Goal: Transaction & Acquisition: Purchase product/service

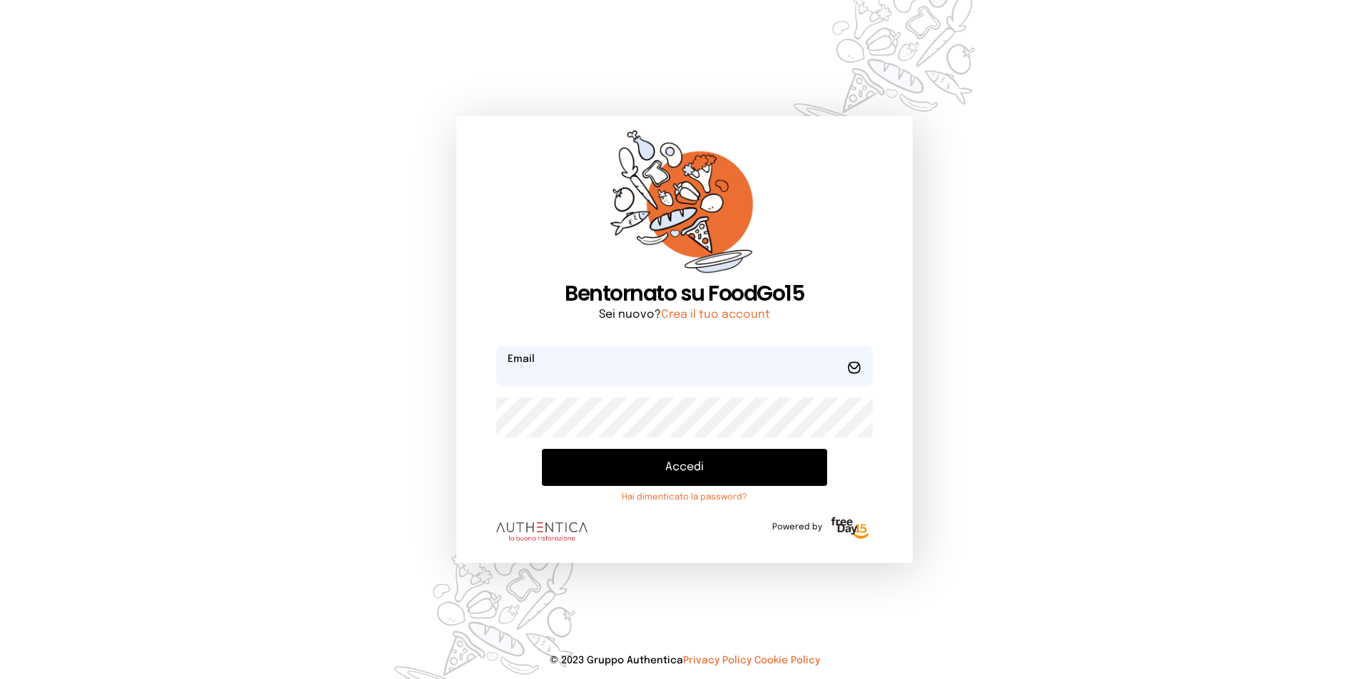
type input "**********"
click at [706, 452] on button "Accedi" at bounding box center [684, 467] width 285 height 37
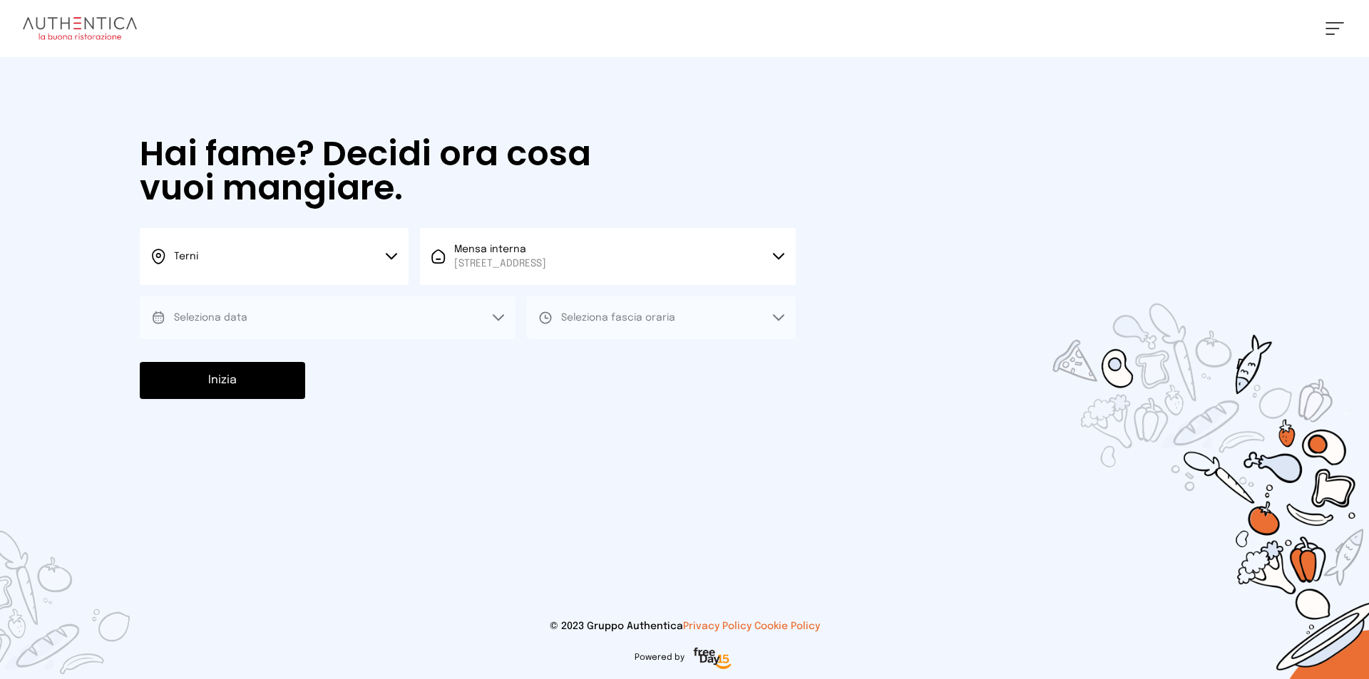
click at [309, 312] on button "Seleziona data" at bounding box center [328, 318] width 376 height 43
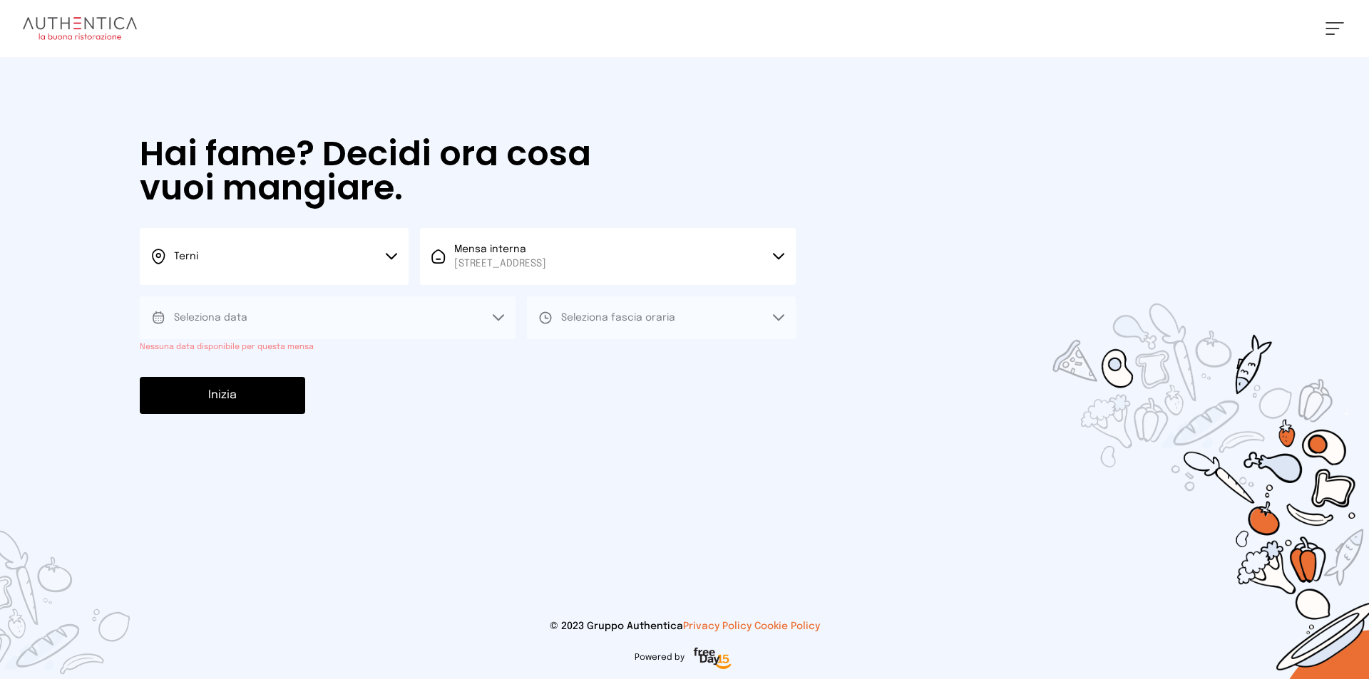
click at [309, 312] on button "Seleziona data" at bounding box center [328, 318] width 376 height 43
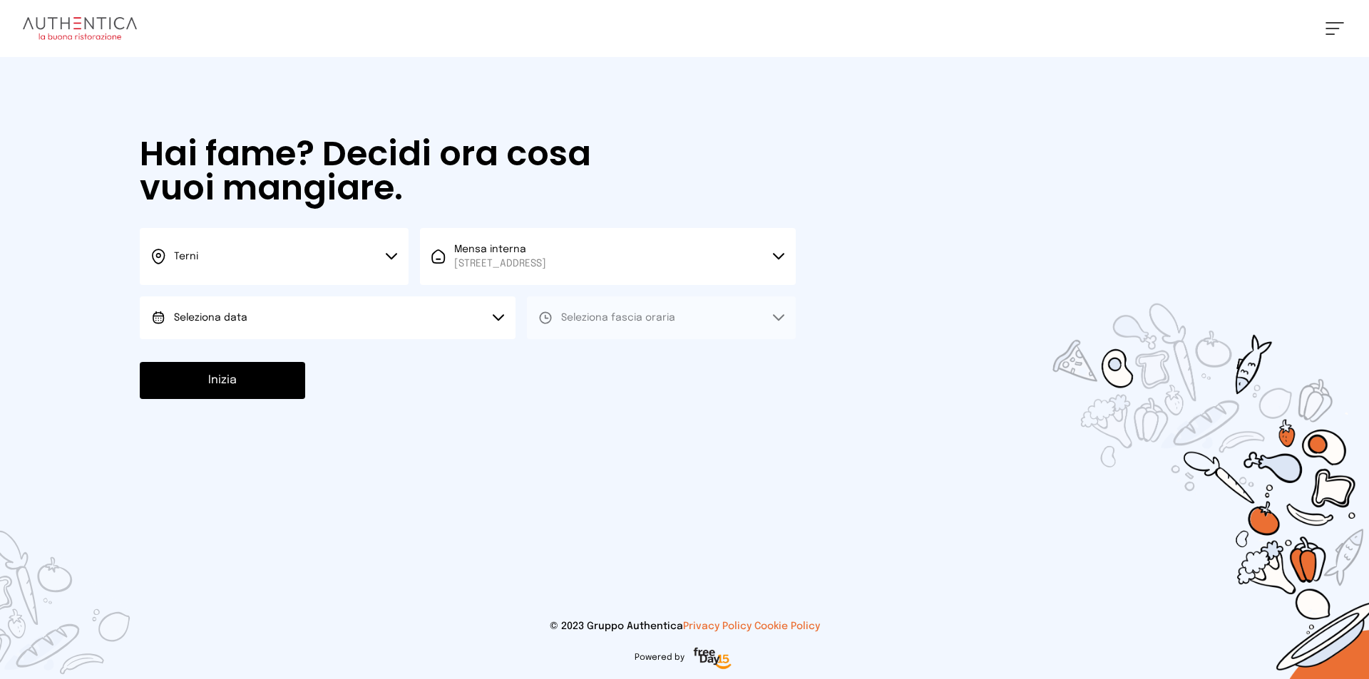
click at [245, 321] on button "Seleziona data" at bounding box center [328, 318] width 376 height 43
click at [270, 350] on li "[DATE], [DATE]" at bounding box center [328, 357] width 376 height 37
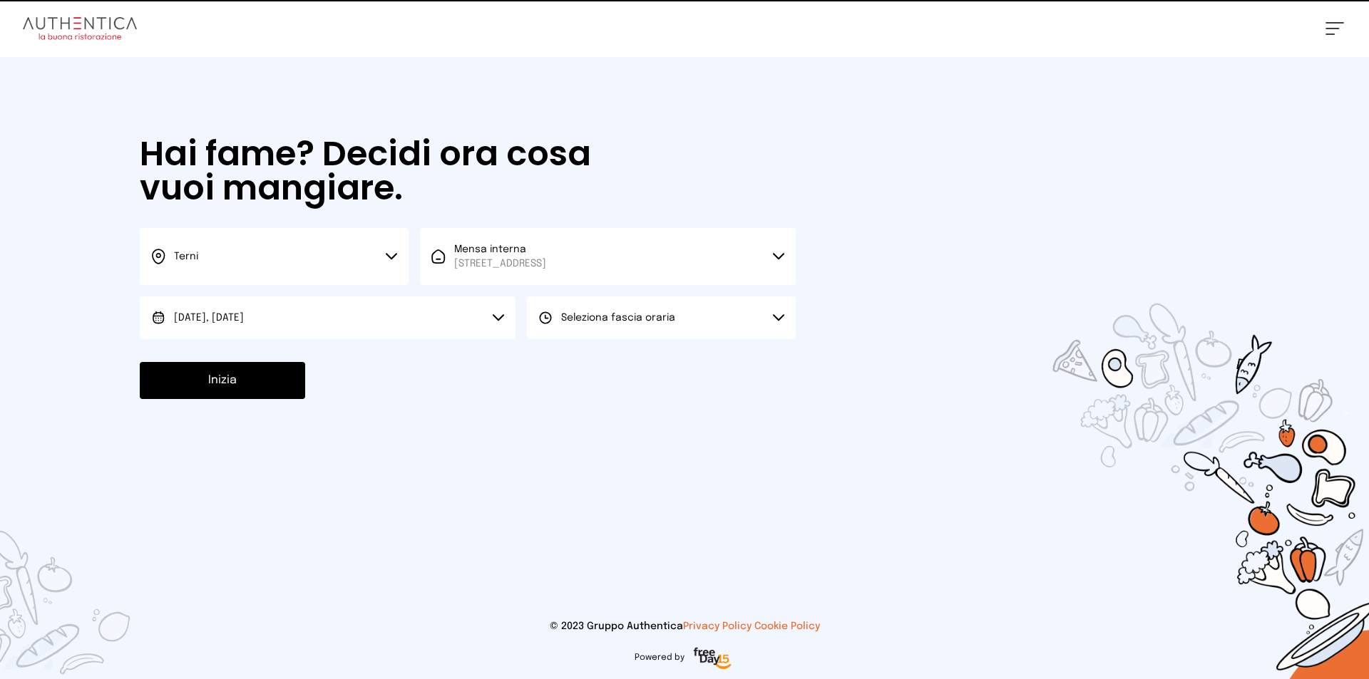
click at [716, 302] on button "Seleziona fascia oraria" at bounding box center [661, 318] width 269 height 43
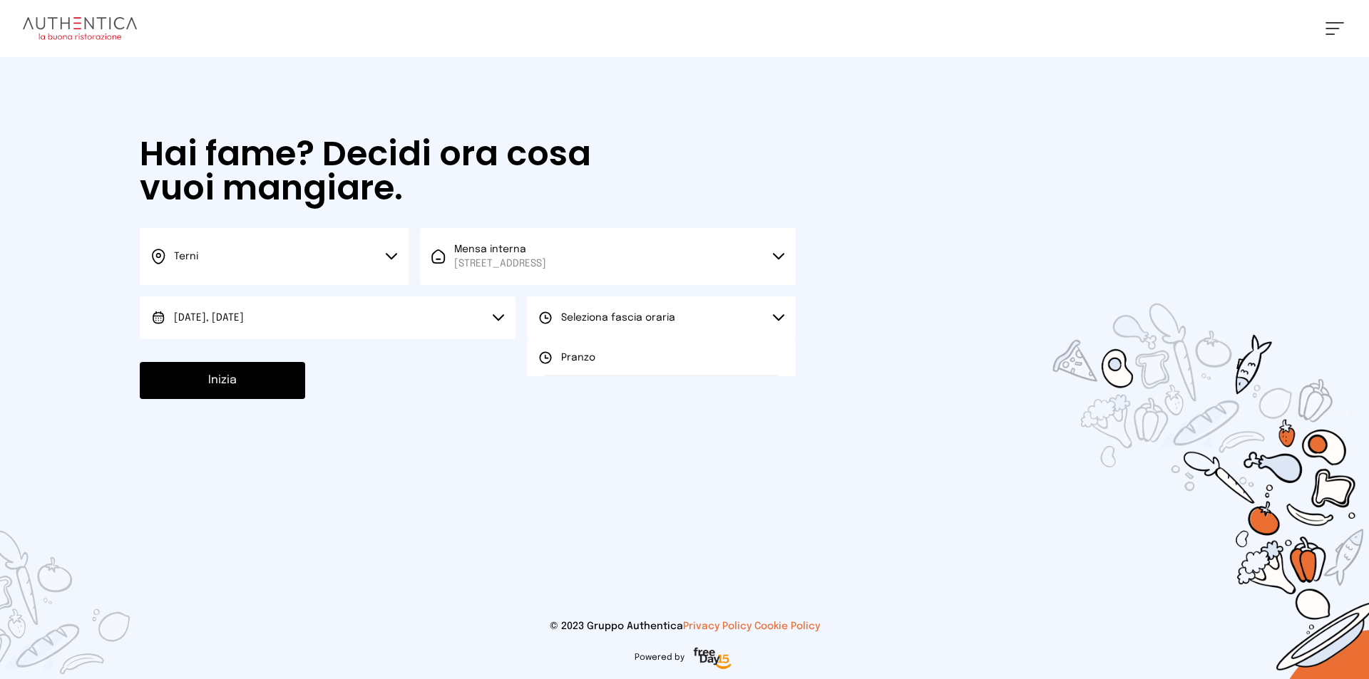
click at [614, 361] on li "Pranzo" at bounding box center [661, 357] width 269 height 37
click at [336, 394] on div "Inizia" at bounding box center [468, 380] width 656 height 37
click at [298, 388] on button "Inizia" at bounding box center [222, 380] width 165 height 37
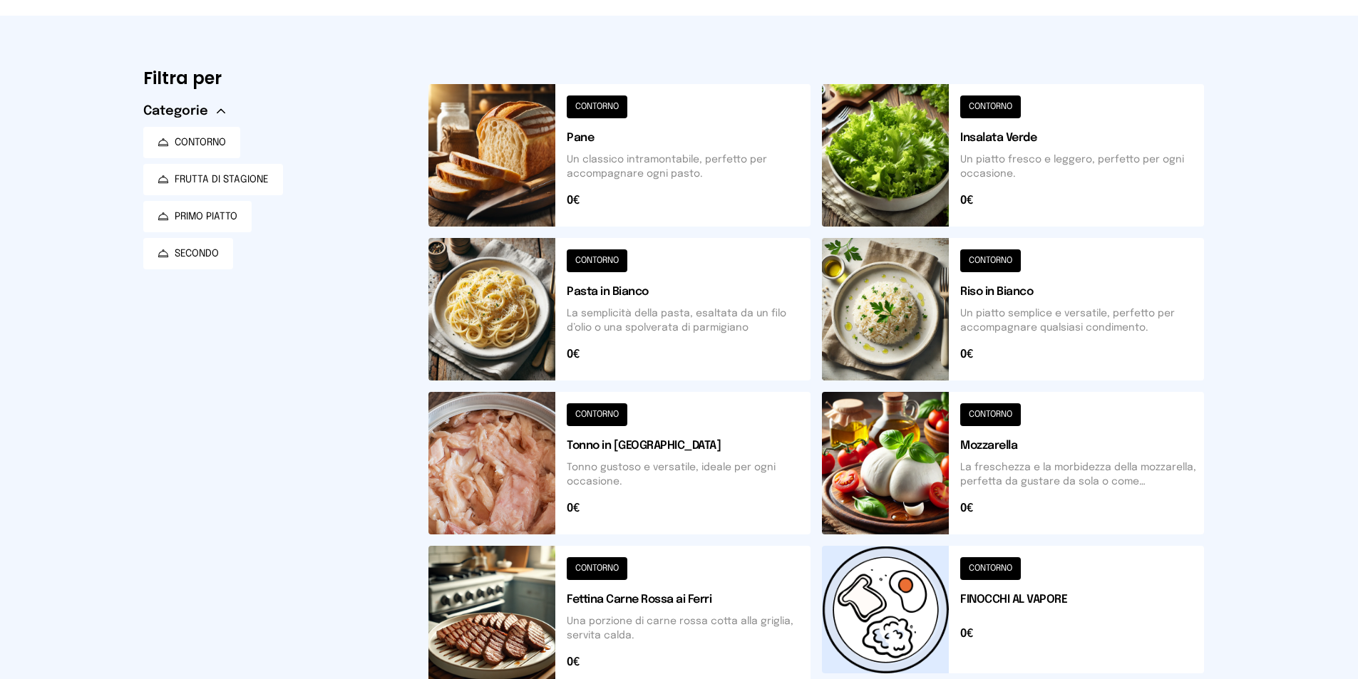
scroll to position [415, 0]
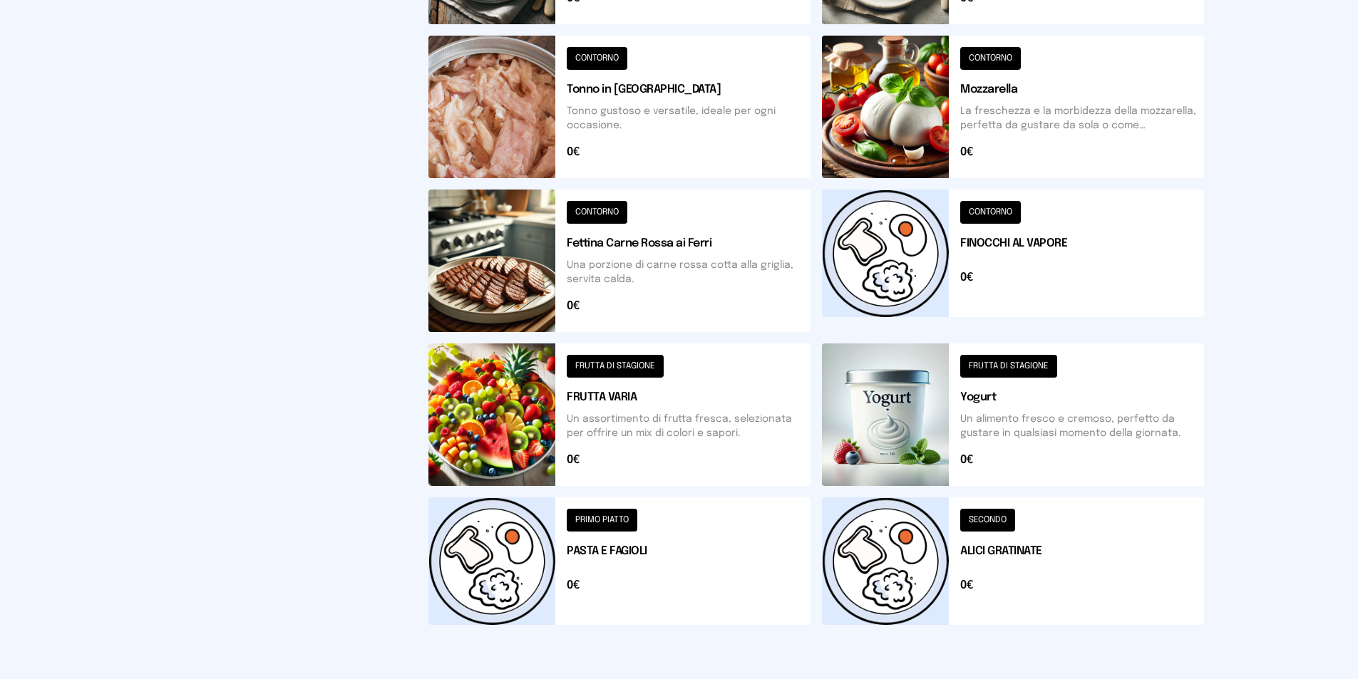
click at [715, 267] on button at bounding box center [619, 261] width 382 height 143
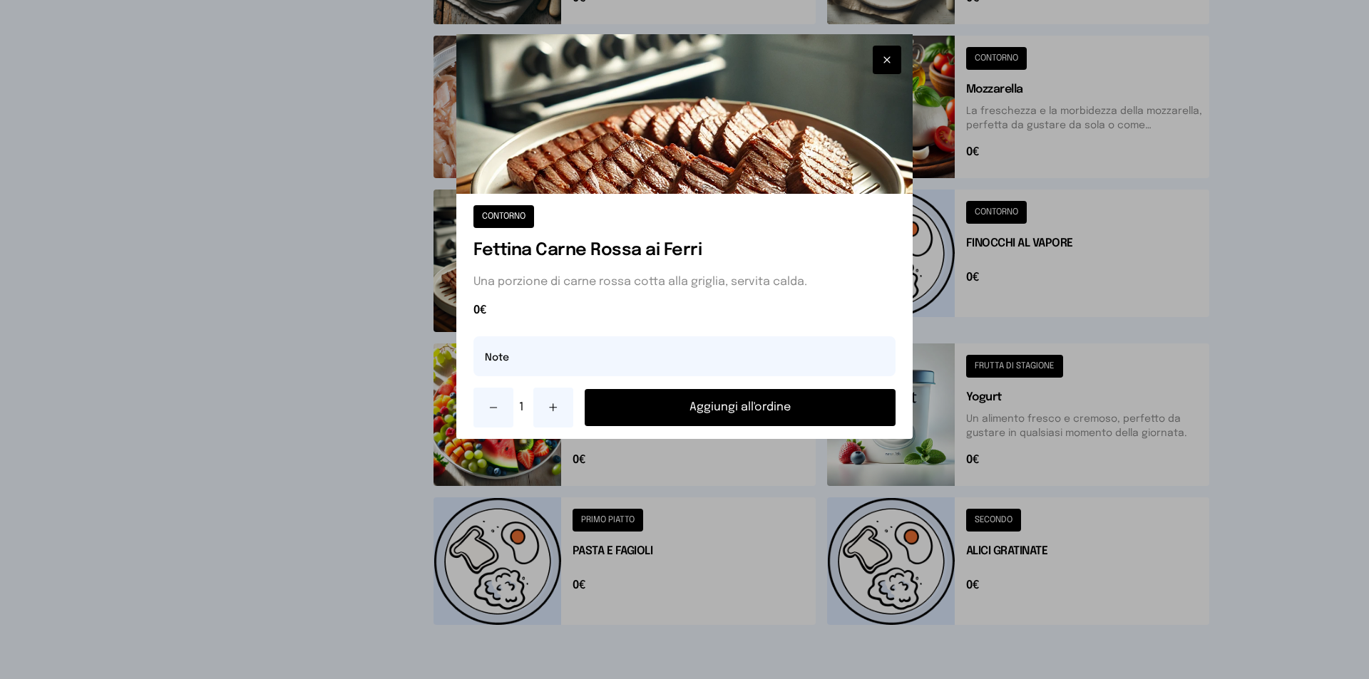
click at [534, 335] on div "CONTORNO [PERSON_NAME] Rossa ai Ferri Una porzione di carne rossa cotta alla gr…" at bounding box center [684, 316] width 456 height 245
click at [550, 369] on input "text" at bounding box center [684, 356] width 422 height 40
type input "**********"
click at [652, 408] on button "Aggiungi all'ordine" at bounding box center [739, 407] width 311 height 37
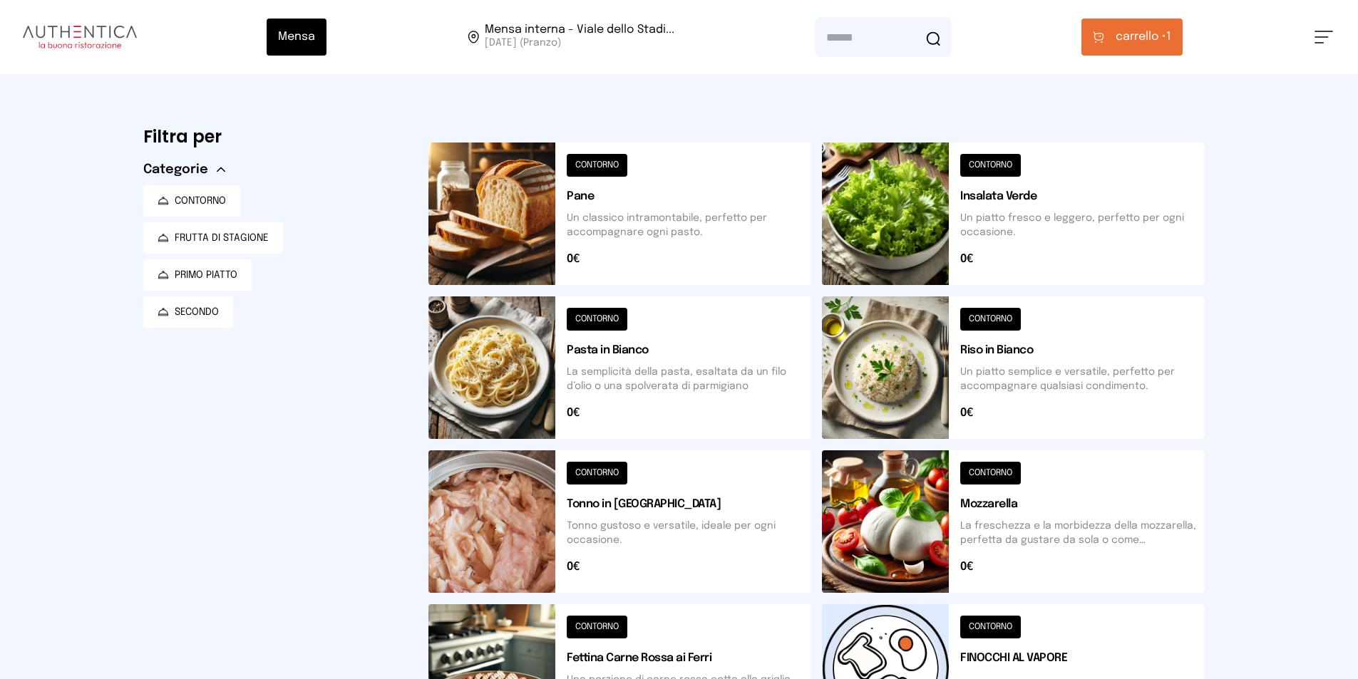
scroll to position [486, 0]
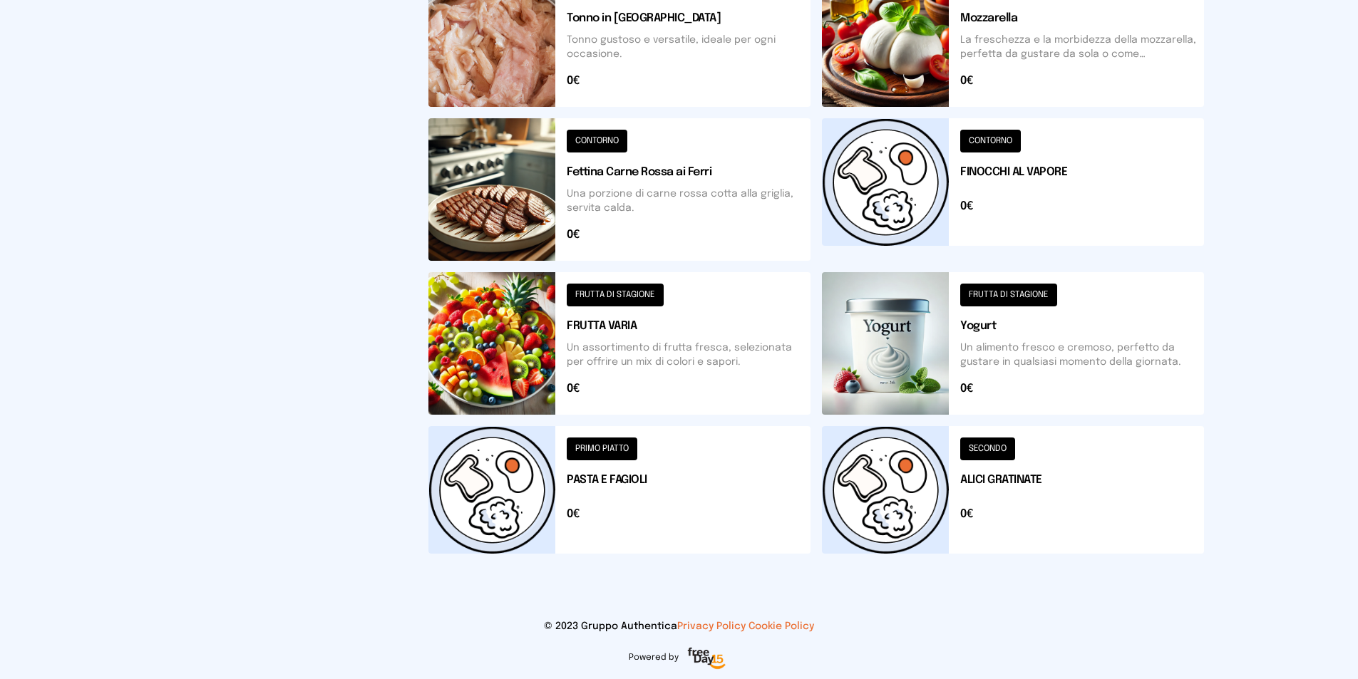
click at [962, 174] on button at bounding box center [1013, 189] width 382 height 143
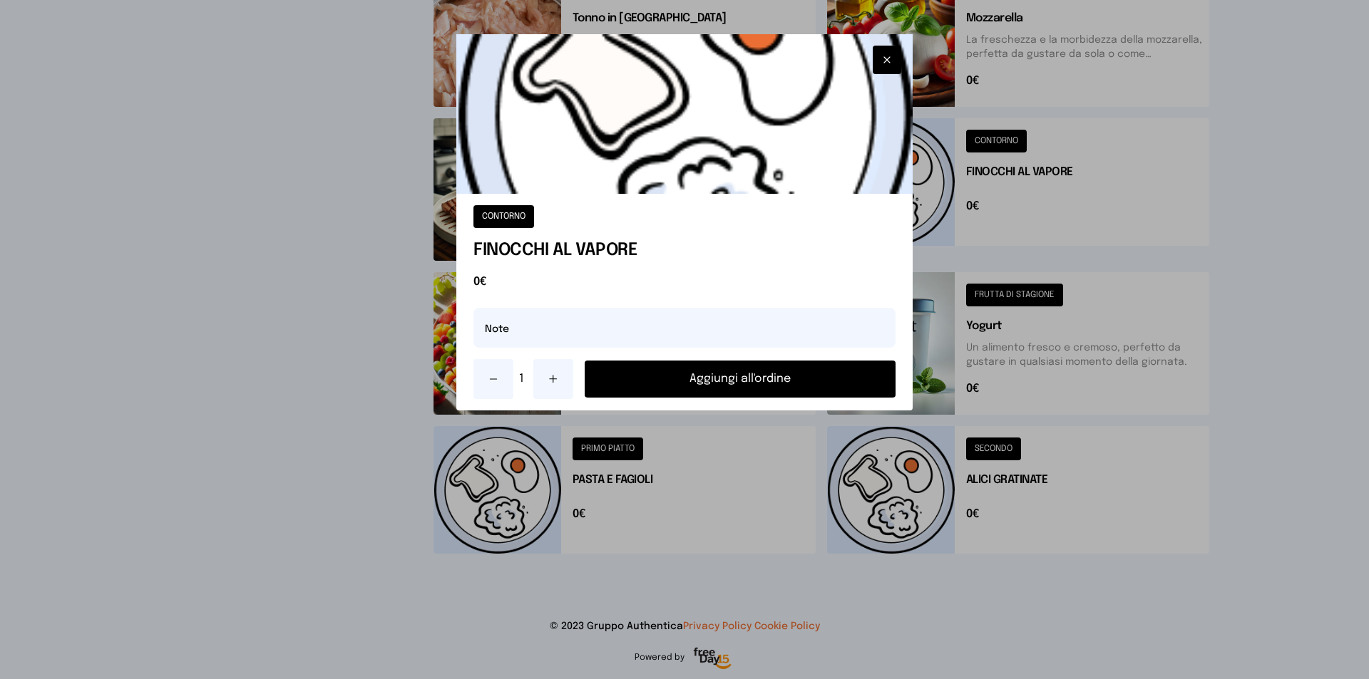
click at [753, 387] on button "Aggiungi all'ordine" at bounding box center [739, 379] width 311 height 37
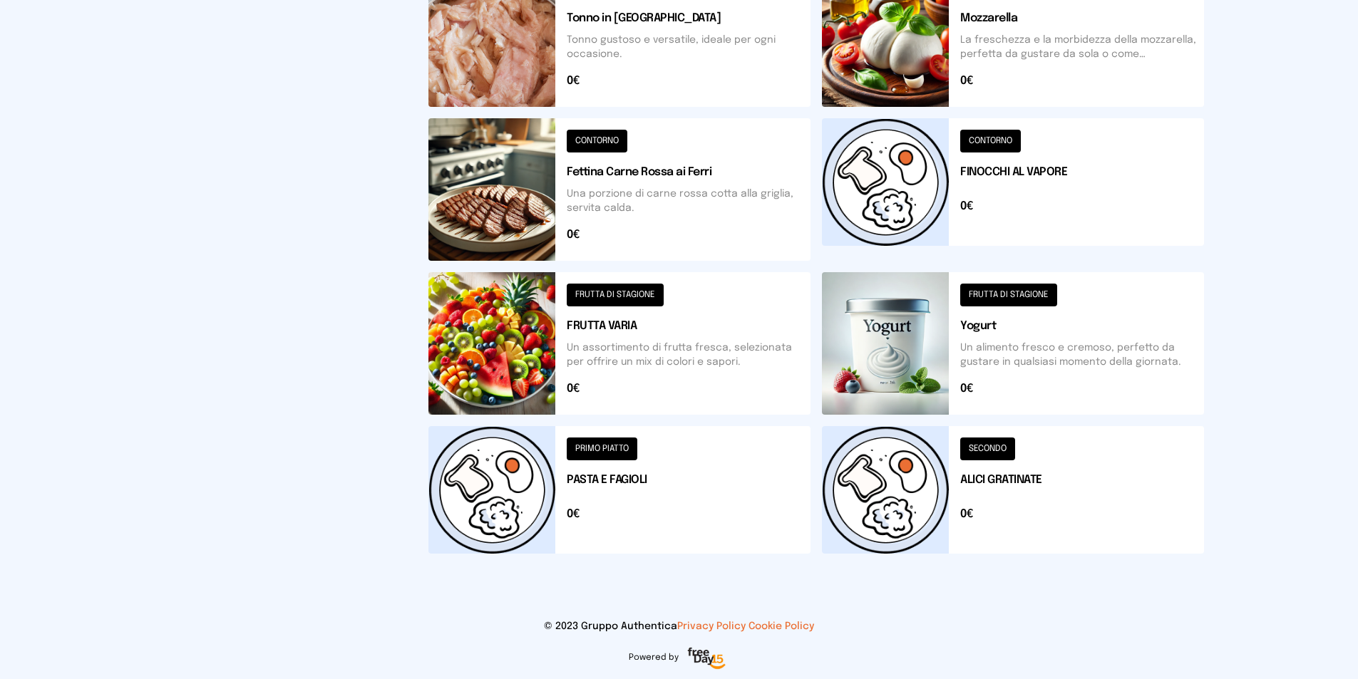
scroll to position [130, 0]
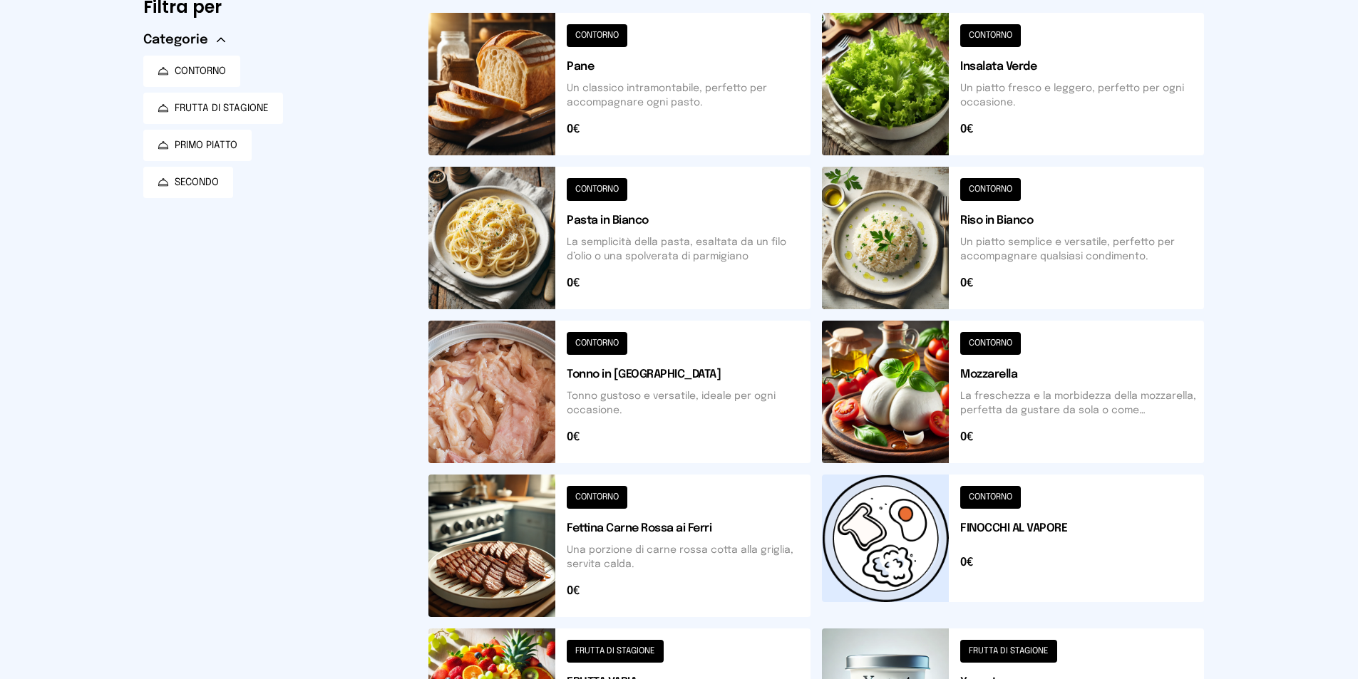
click at [758, 98] on button at bounding box center [619, 84] width 382 height 143
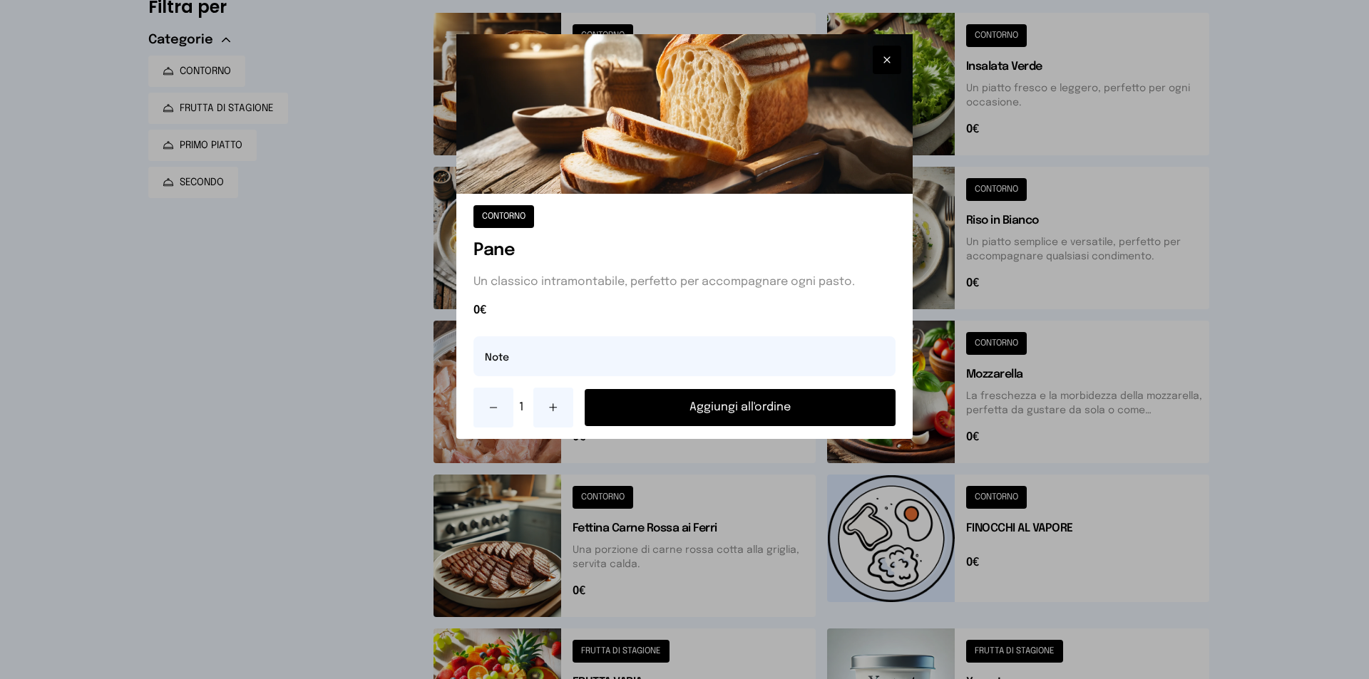
click at [776, 406] on button "Aggiungi all'ordine" at bounding box center [739, 407] width 311 height 37
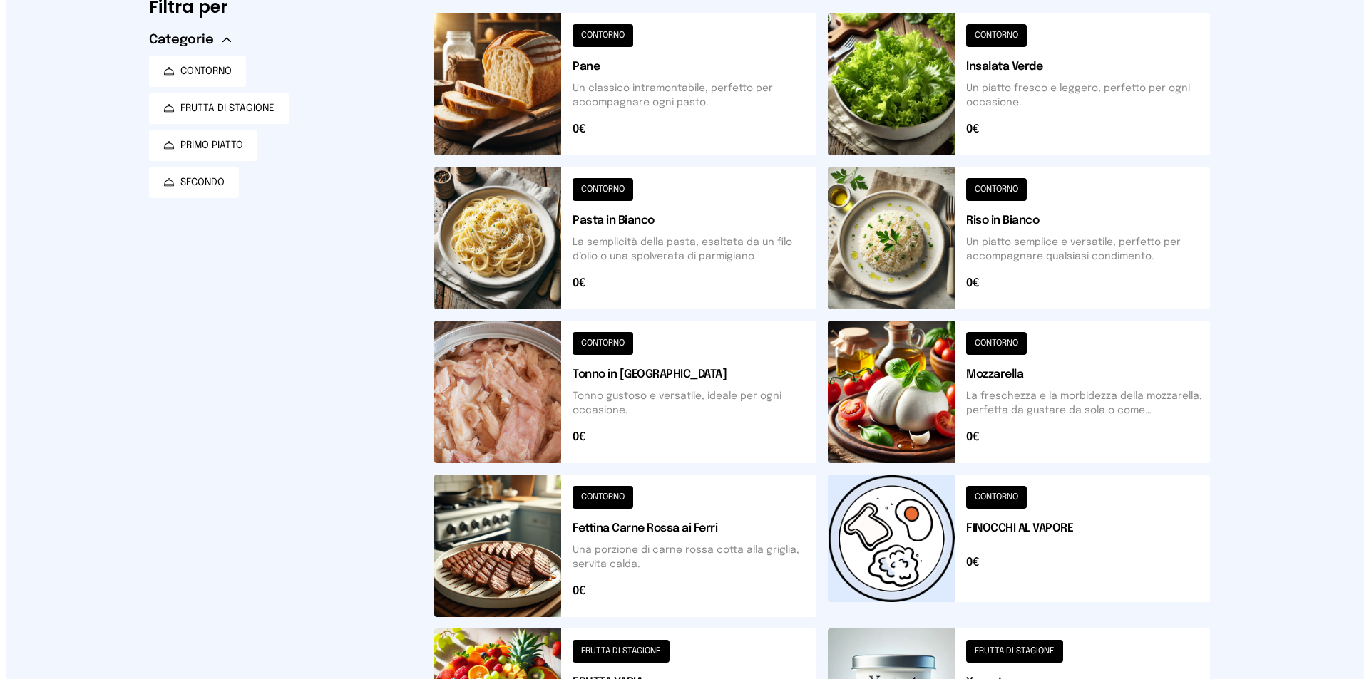
scroll to position [0, 0]
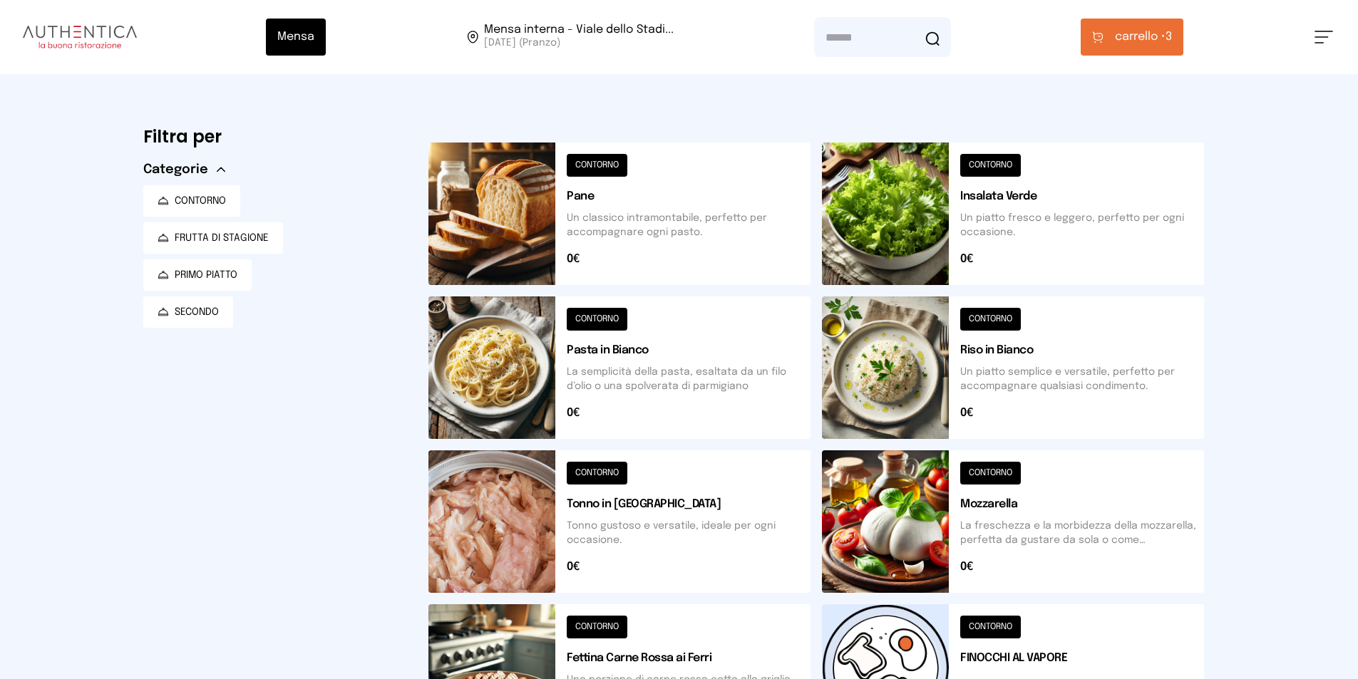
click at [885, 213] on button at bounding box center [1013, 214] width 382 height 143
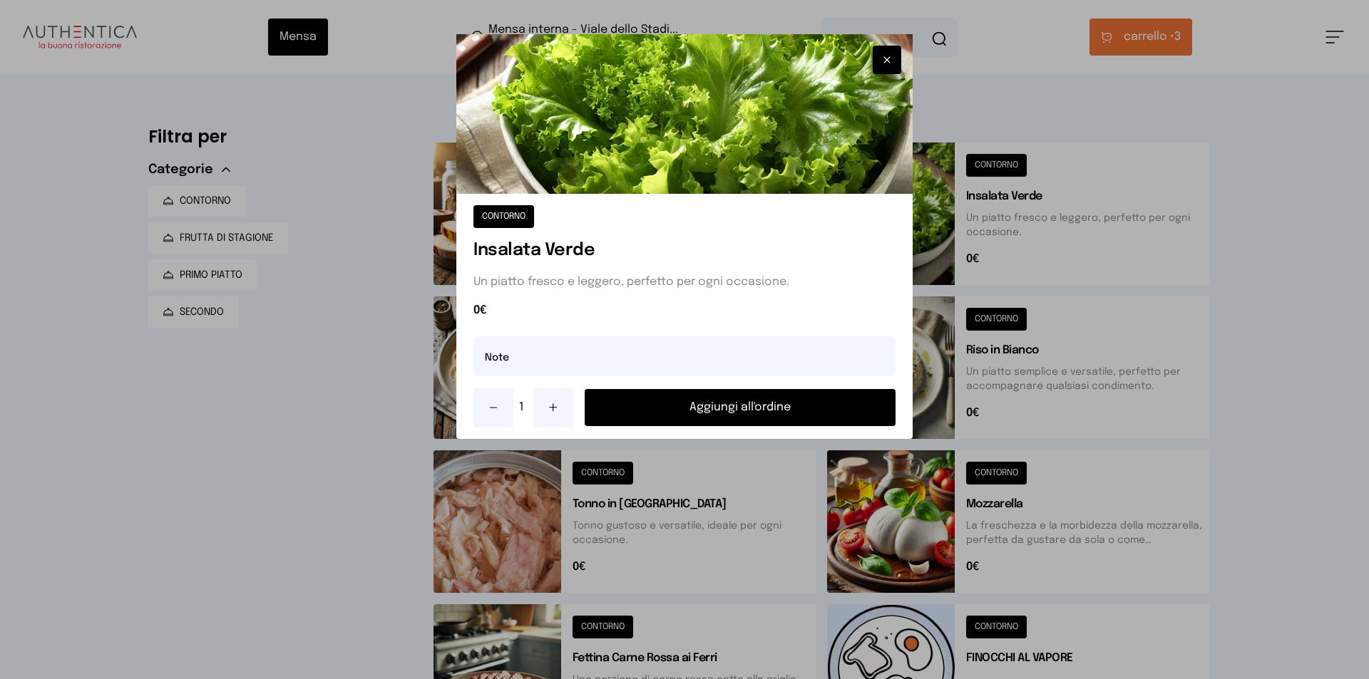
click at [840, 398] on button "Aggiungi all'ordine" at bounding box center [739, 407] width 311 height 37
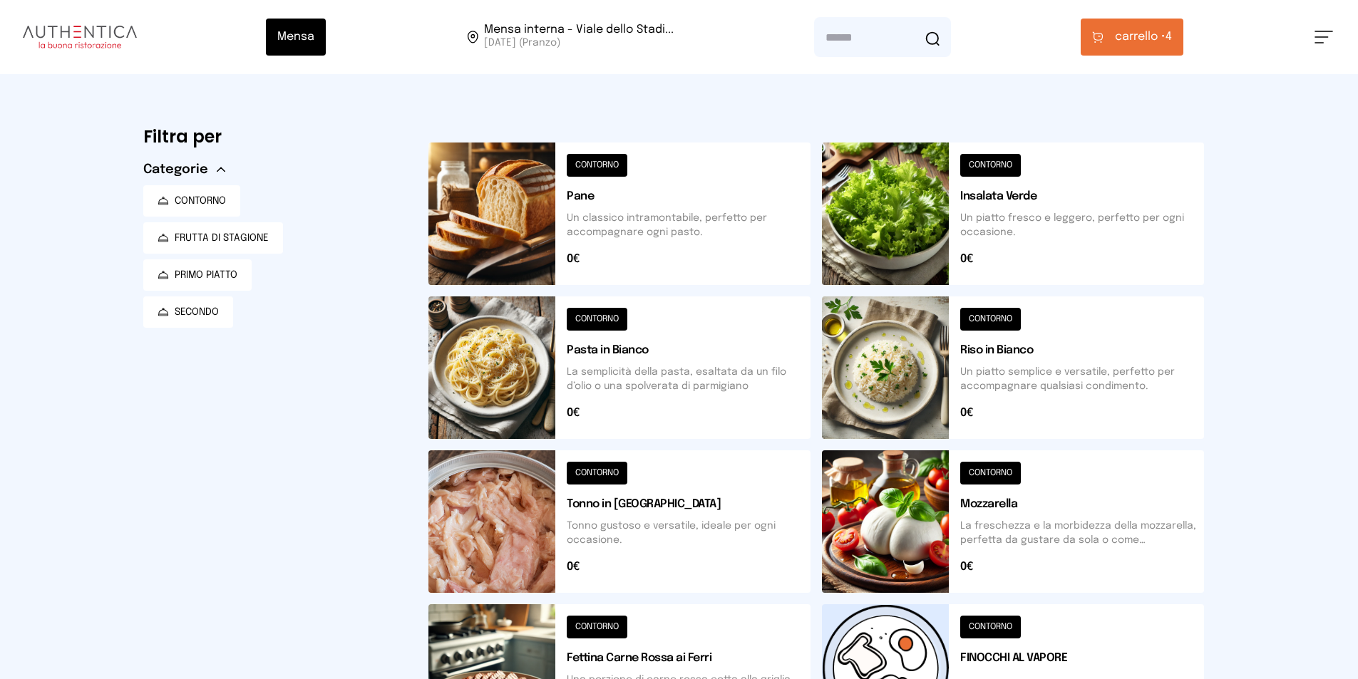
click at [1145, 42] on span "carrello •" at bounding box center [1140, 37] width 51 height 17
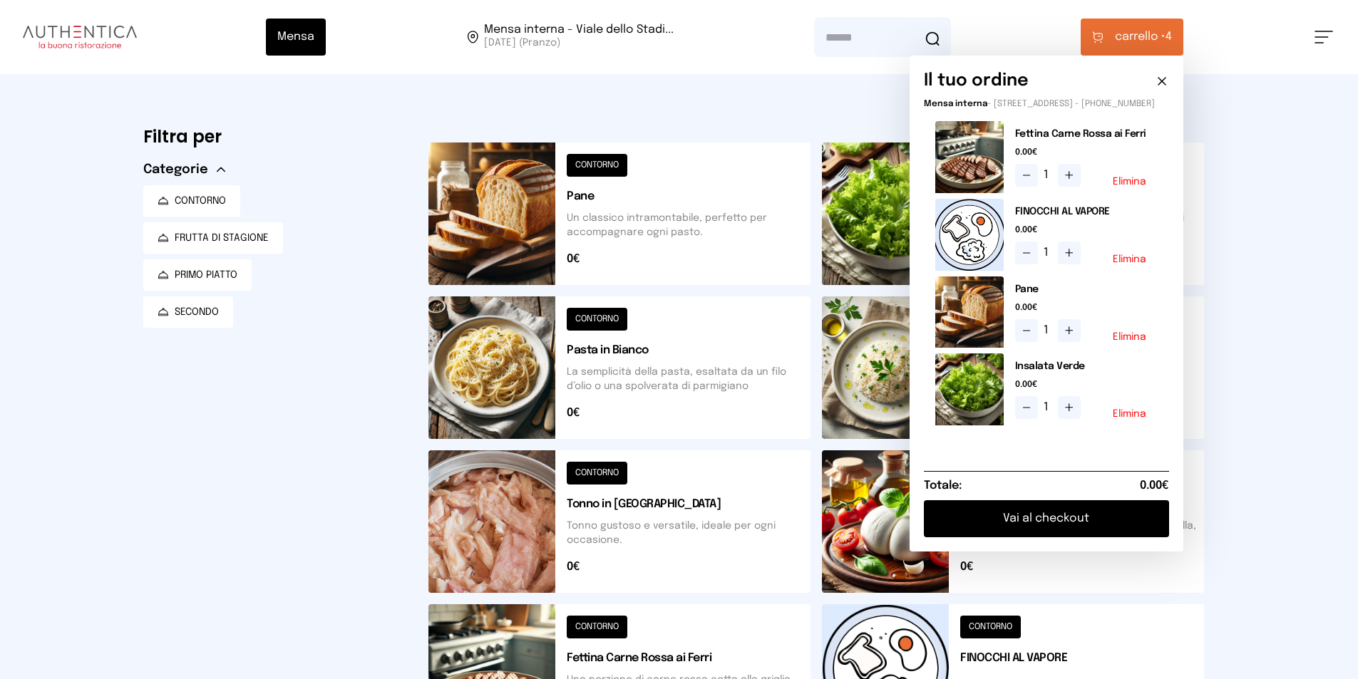
click at [1094, 532] on button "Vai al checkout" at bounding box center [1046, 518] width 245 height 37
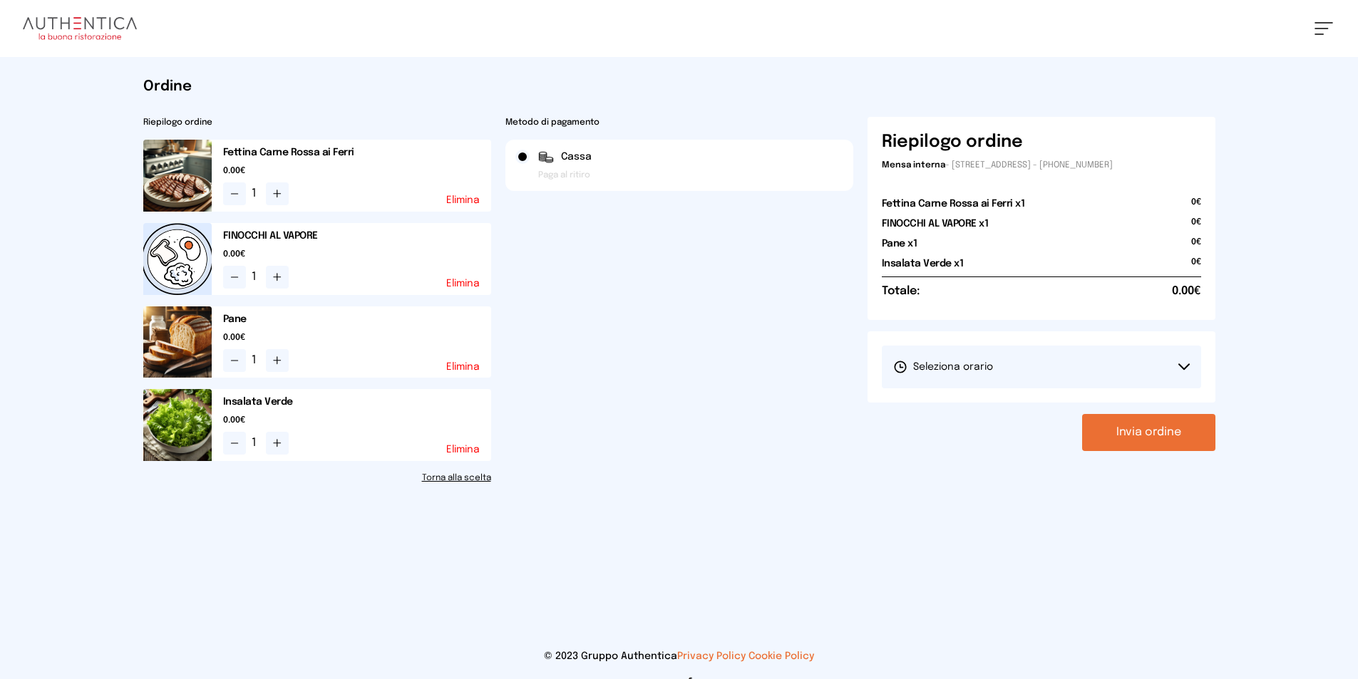
click at [988, 364] on span "Seleziona orario" at bounding box center [943, 367] width 100 height 14
drag, startPoint x: 991, startPoint y: 411, endPoint x: 1009, endPoint y: 413, distance: 17.2
click at [991, 411] on span "1° Turno (13:00 - 15:00)" at bounding box center [947, 407] width 108 height 14
click at [1130, 433] on button "Invia ordine" at bounding box center [1148, 432] width 133 height 37
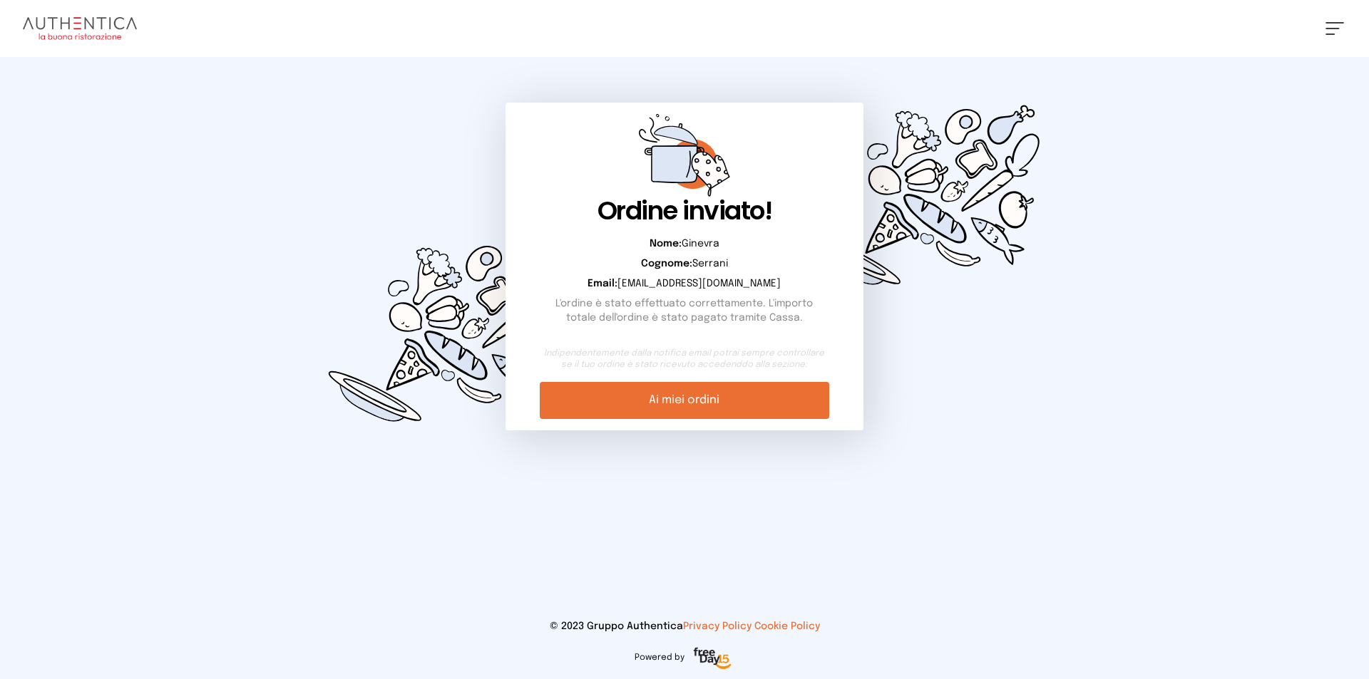
click at [103, 28] on img at bounding box center [80, 28] width 114 height 23
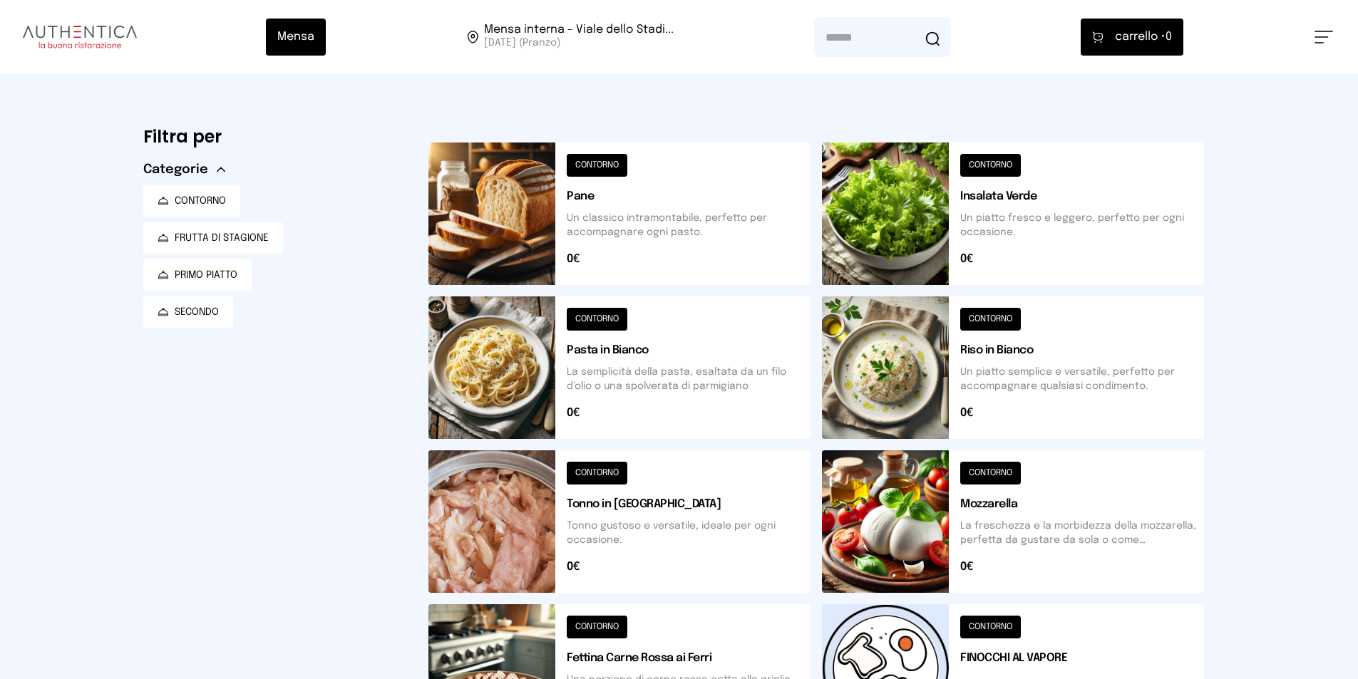
click at [1312, 41] on div "Mensa Mensa interna - Viale dello Stadi... [DATE] ([GEOGRAPHIC_DATA]) [GEOGRAPH…" at bounding box center [679, 37] width 1358 height 74
click at [1316, 41] on button at bounding box center [1323, 37] width 19 height 13
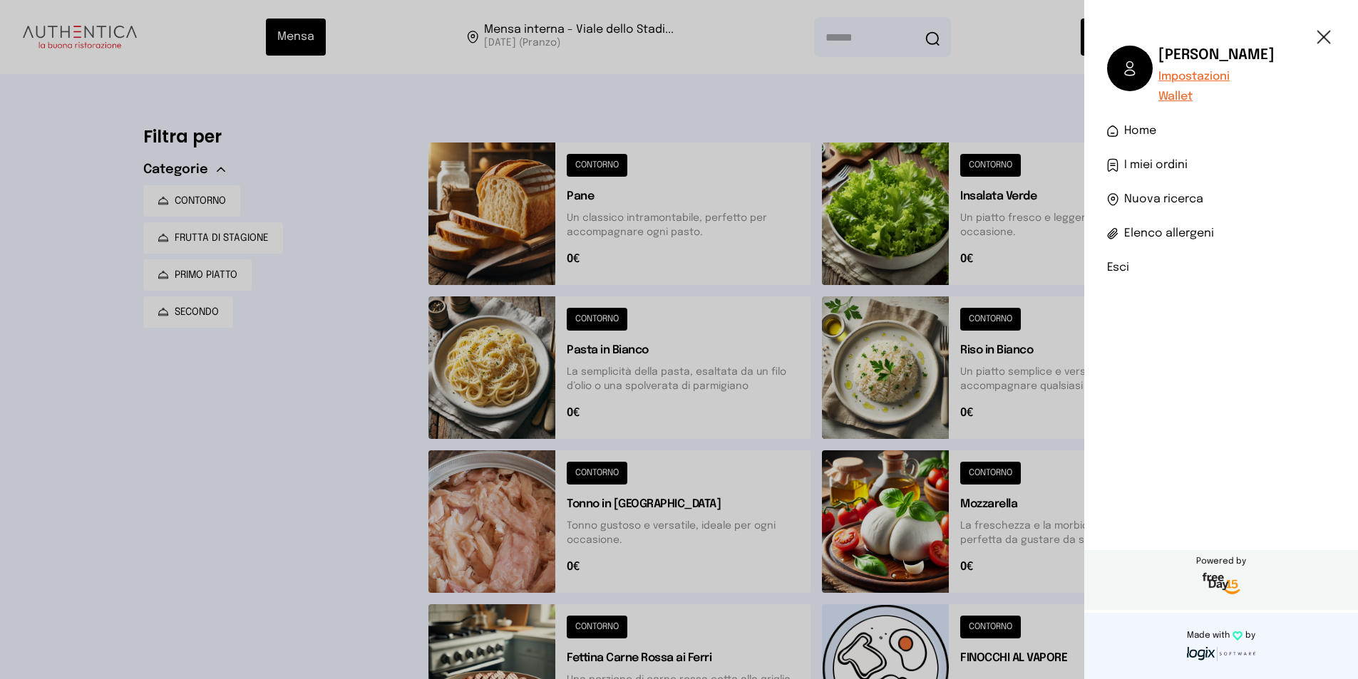
click at [1324, 38] on button at bounding box center [1323, 37] width 19 height 13
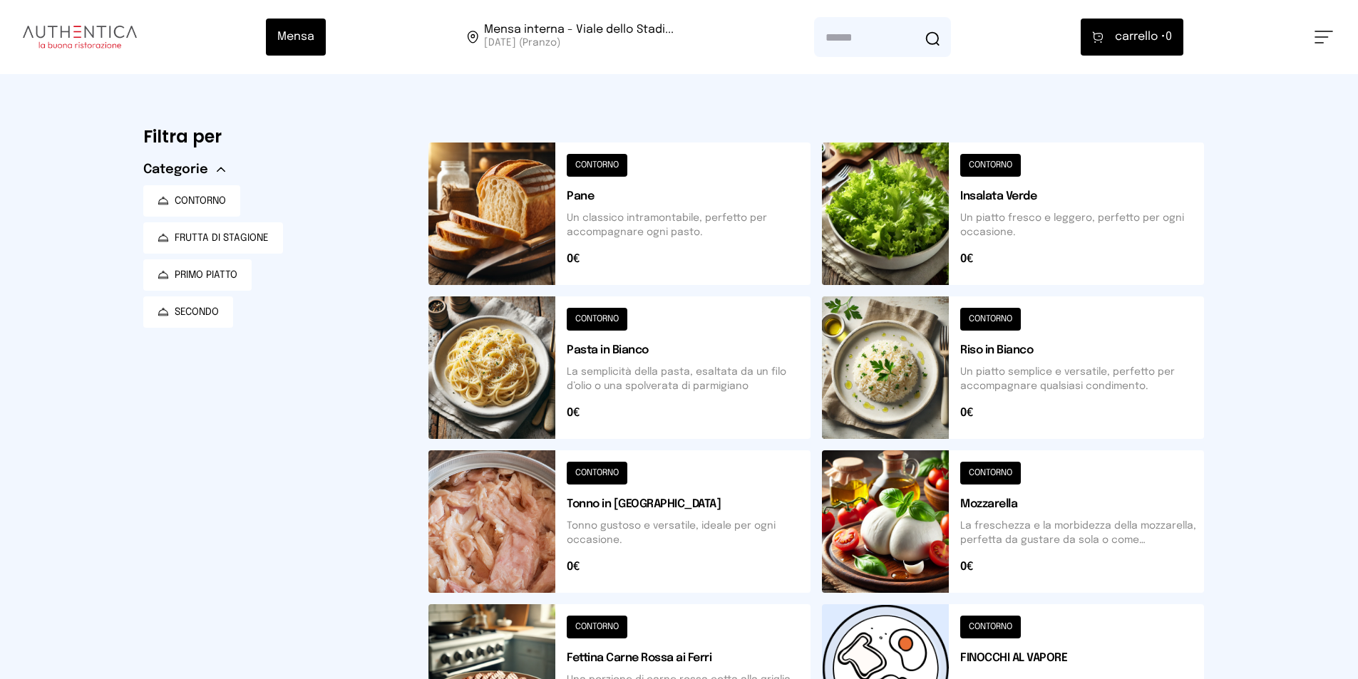
click at [1324, 38] on button at bounding box center [1323, 37] width 19 height 13
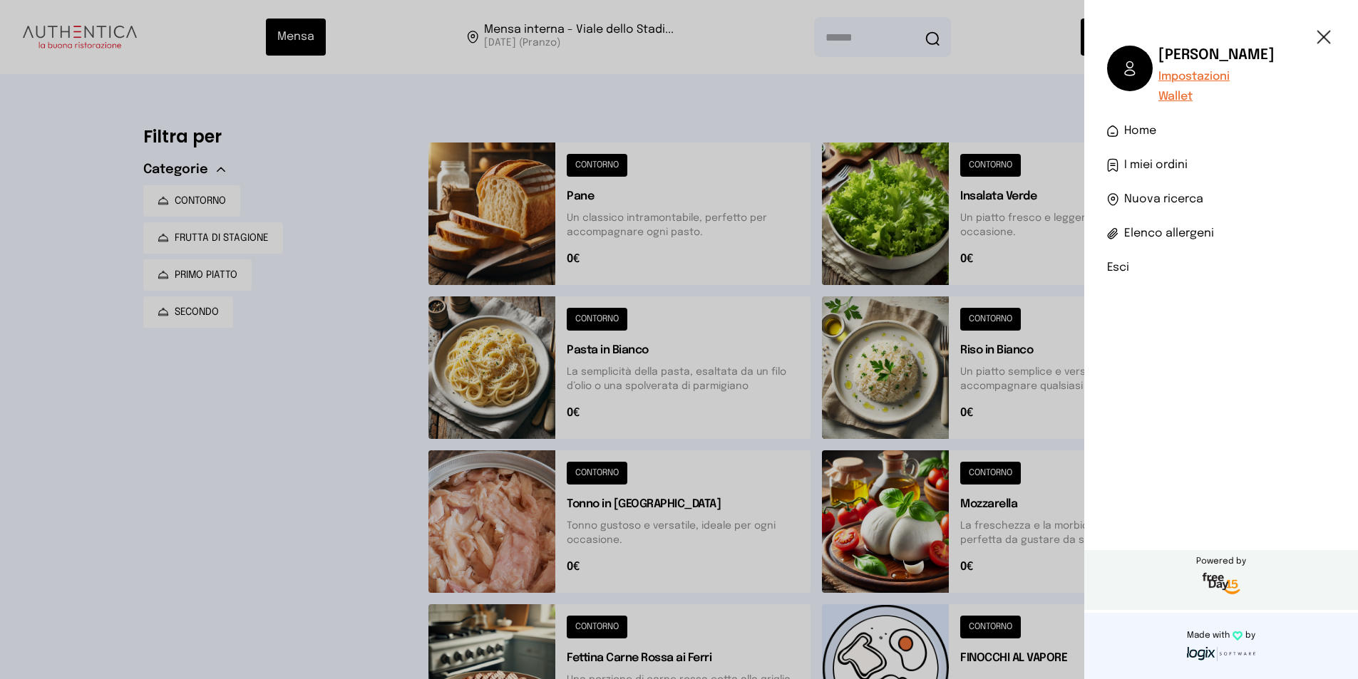
click at [1165, 159] on span "I miei ordini" at bounding box center [1155, 165] width 63 height 17
